Goal: Task Accomplishment & Management: Use online tool/utility

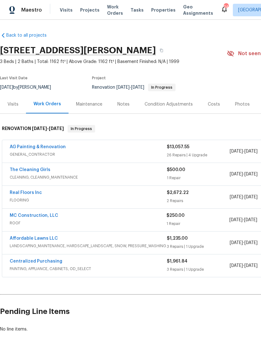
click at [36, 145] on link "AG Painting & Renovation" at bounding box center [38, 147] width 56 height 4
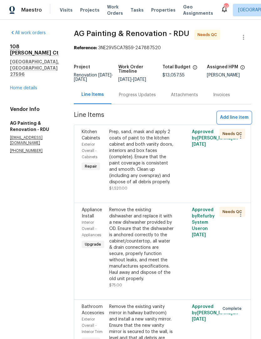
click at [234, 121] on span "Add line item" at bounding box center [234, 118] width 28 height 8
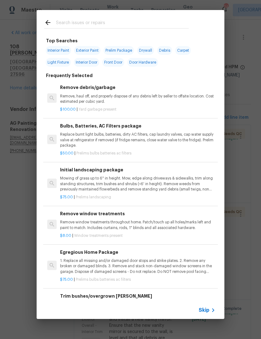
click at [65, 22] on input "text" at bounding box center [122, 23] width 133 height 9
type input "Door"
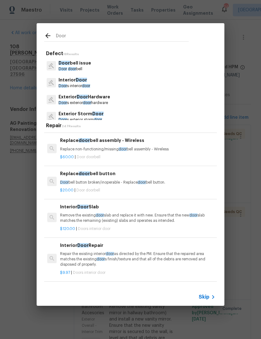
scroll to position [63, 0]
click at [86, 180] on p "Door bell button broken/inoperable - Replace door bell button." at bounding box center [137, 182] width 155 height 5
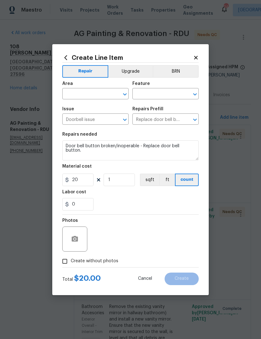
click at [78, 93] on input "text" at bounding box center [86, 95] width 49 height 10
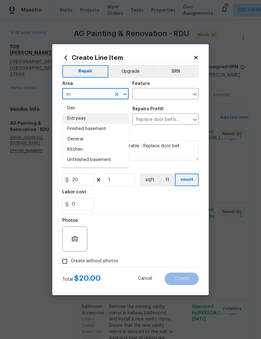
click at [76, 120] on li "Entryway" at bounding box center [95, 118] width 66 height 10
type input "Entryway"
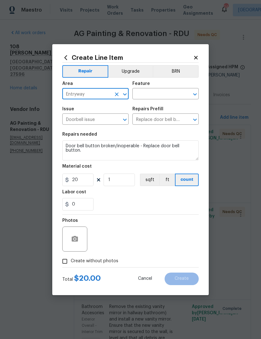
click at [151, 90] on input "text" at bounding box center [156, 95] width 49 height 10
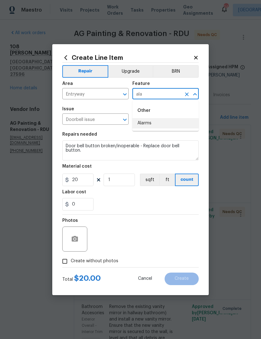
click at [149, 121] on li "Alarms" at bounding box center [165, 123] width 66 height 10
type input "Alarms"
click at [149, 121] on input "Replace door bell button $20.00" at bounding box center [156, 120] width 49 height 10
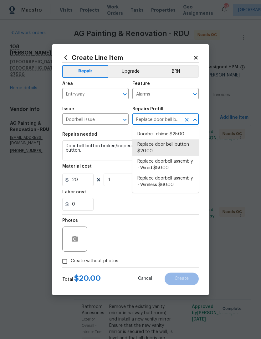
click at [115, 132] on section "Repairs needed Door bell button broken/inoperable - Replace door bell button. M…" at bounding box center [130, 171] width 136 height 86
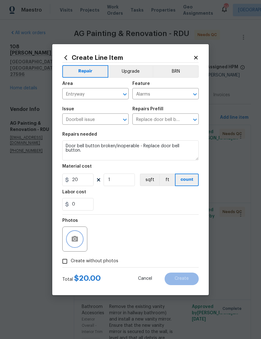
click at [72, 243] on icon "button" at bounding box center [75, 239] width 8 height 8
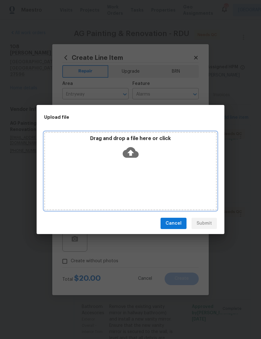
click at [125, 168] on div "Drag and drop a file here or click" at bounding box center [130, 171] width 173 height 78
